Goal: Task Accomplishment & Management: Manage account settings

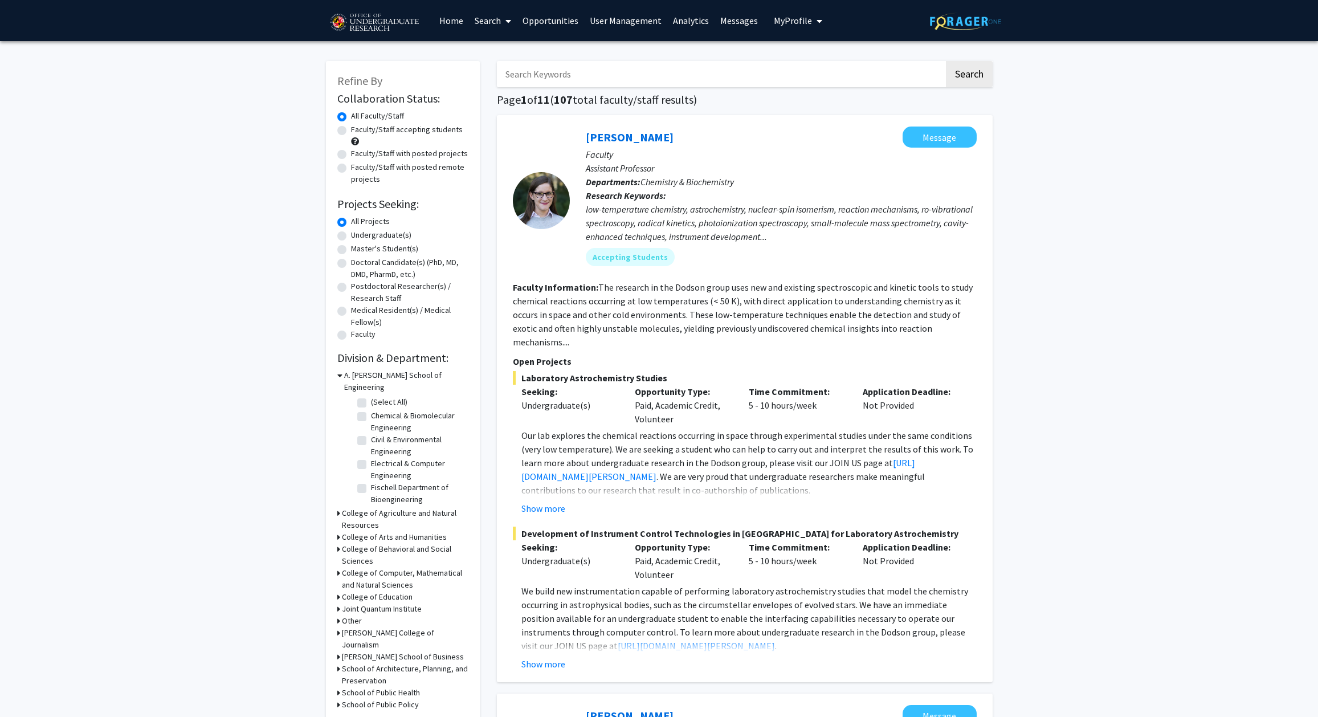
click at [402, 26] on img at bounding box center [374, 23] width 96 height 28
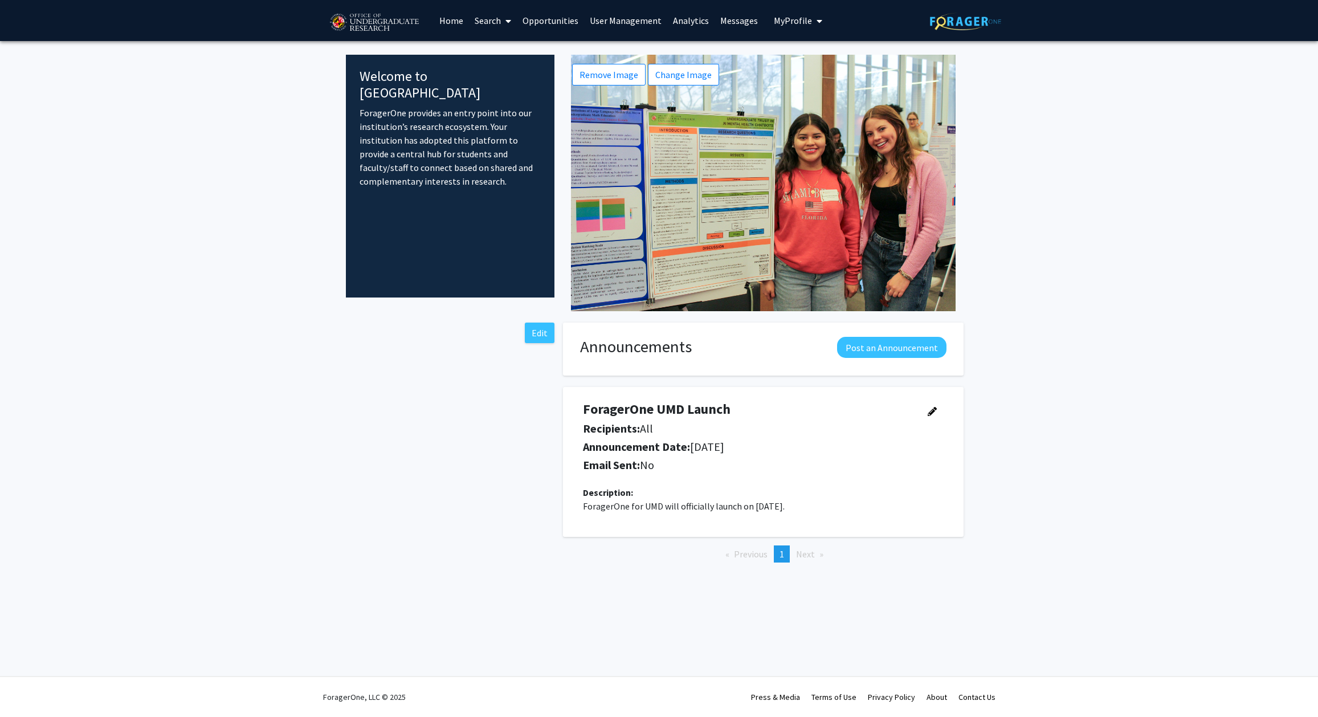
click at [816, 22] on button "My Profile" at bounding box center [797, 20] width 55 height 41
click at [806, 83] on link "Log Out" at bounding box center [833, 88] width 103 height 14
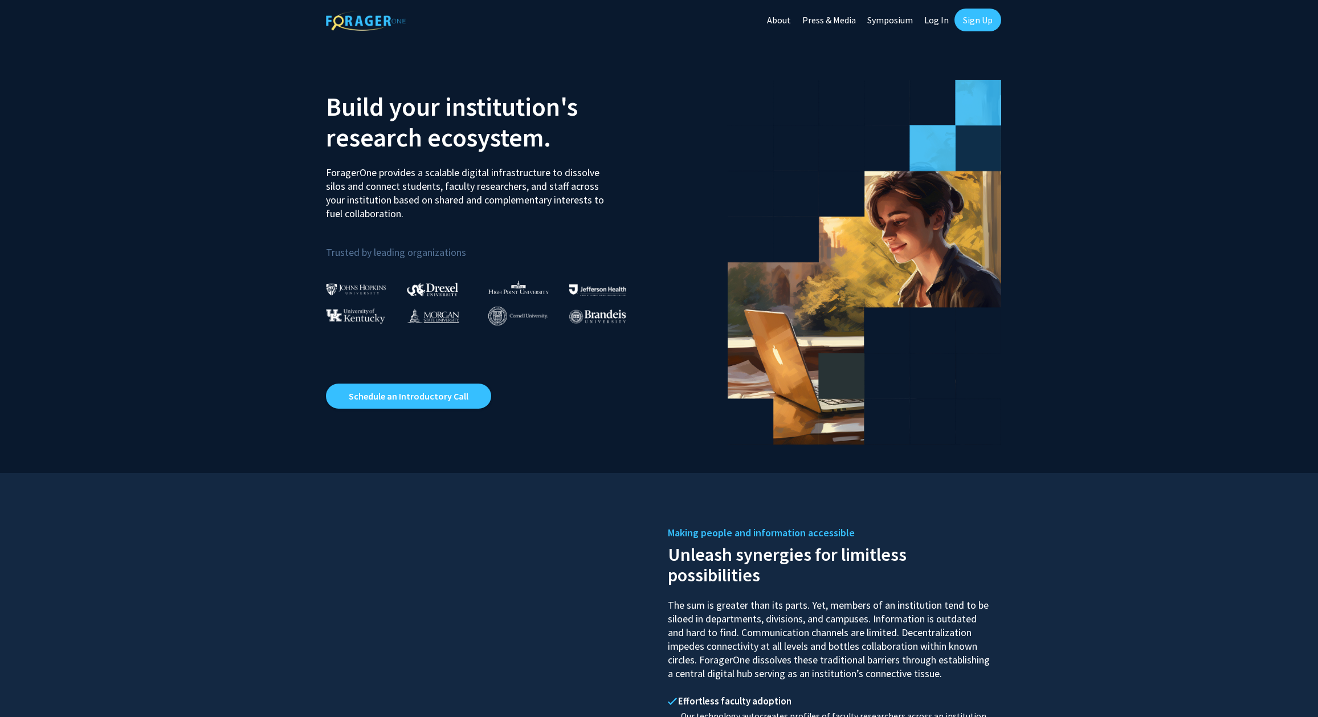
click at [935, 11] on link "Log In" at bounding box center [936, 20] width 36 height 40
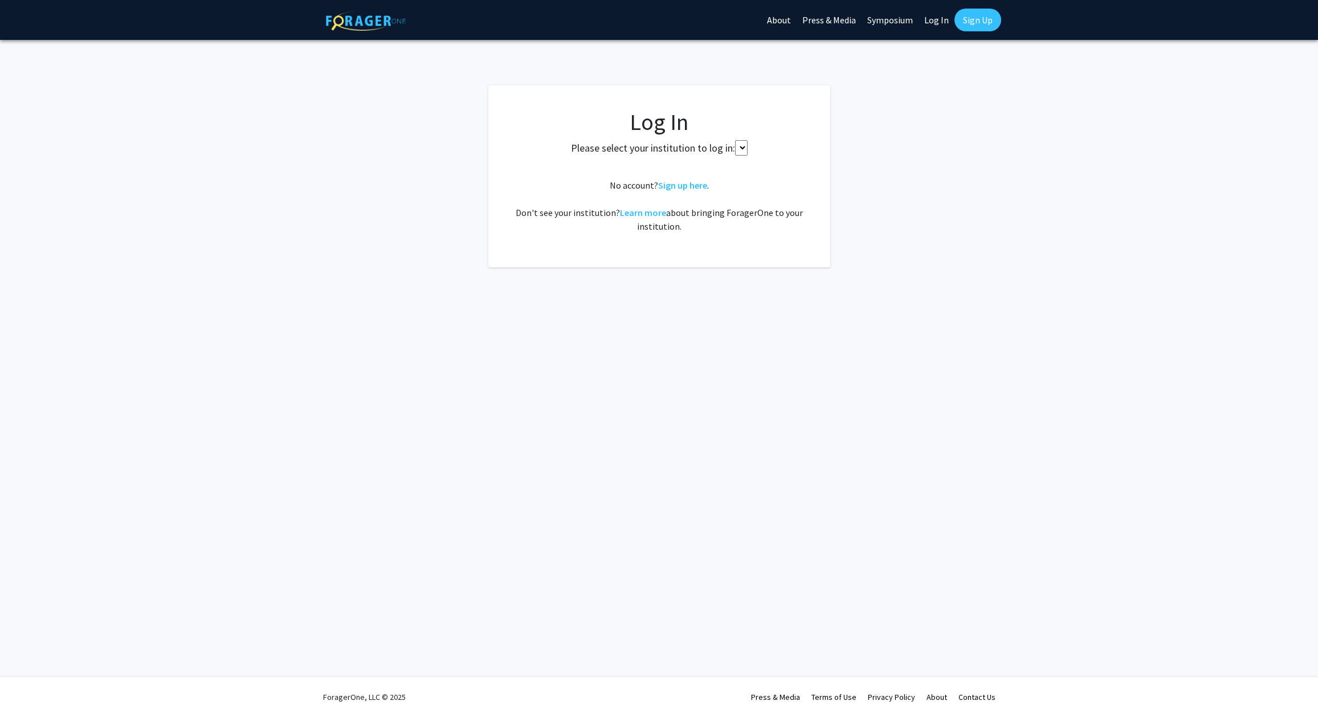
select select
click at [0, 0] on div "Skip navigation About Press & Media Symposium Log In Sign Up Complete your prof…" at bounding box center [659, 20] width 1318 height 40
select select
